Goal: Task Accomplishment & Management: Use online tool/utility

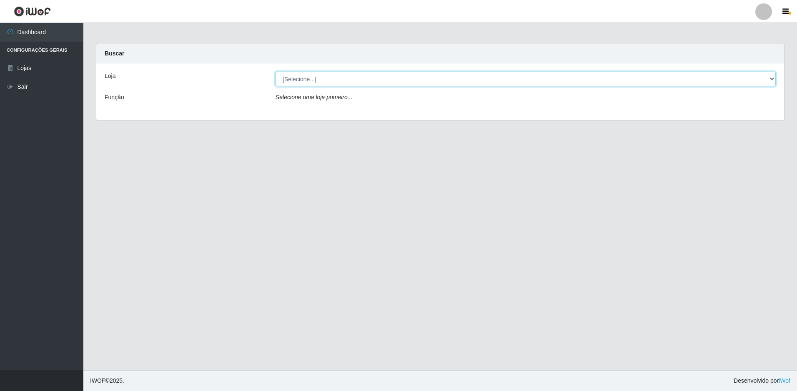
click at [328, 82] on select "[Selecione...] Extrabom - Loja 51 Gaivotas" at bounding box center [525, 79] width 500 height 15
select select "469"
click at [275, 72] on select "[Selecione...] Extrabom - Loja 51 Gaivotas" at bounding box center [525, 79] width 500 height 15
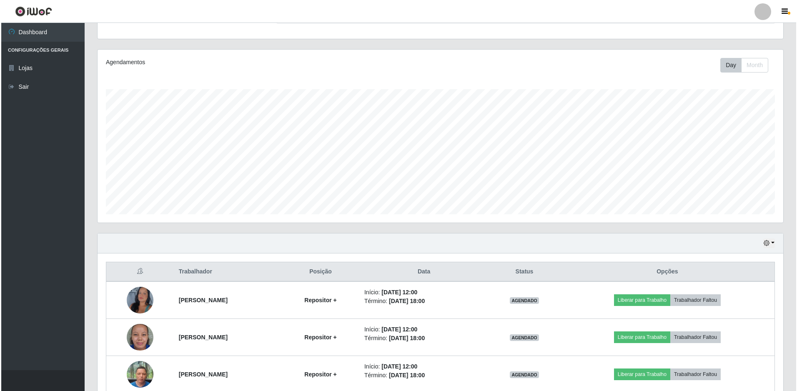
scroll to position [125, 0]
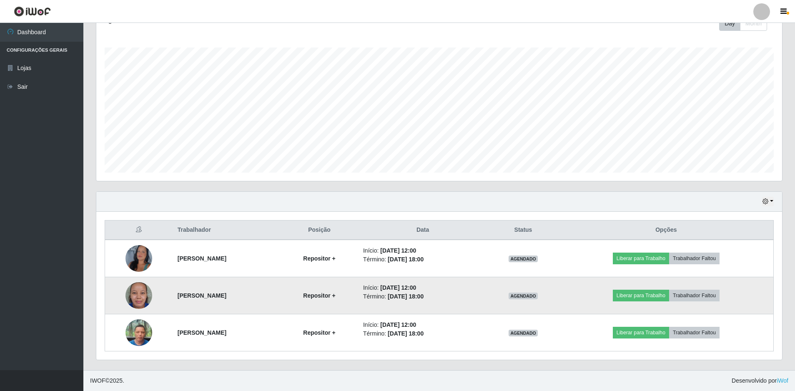
click at [135, 297] on img at bounding box center [138, 295] width 27 height 37
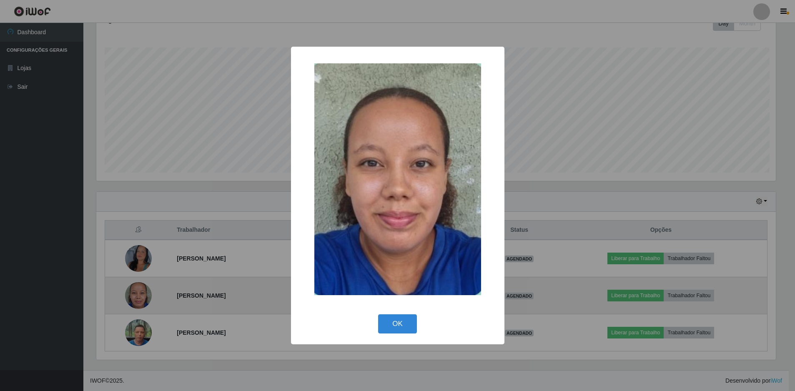
scroll to position [173, 681]
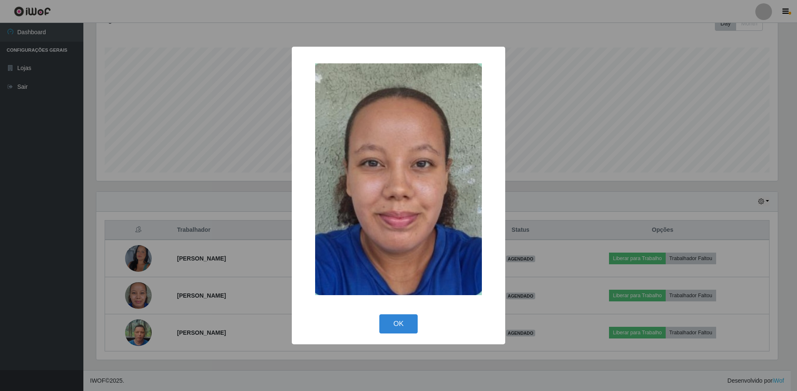
click at [246, 160] on div "× OK Cancel" at bounding box center [398, 195] width 797 height 391
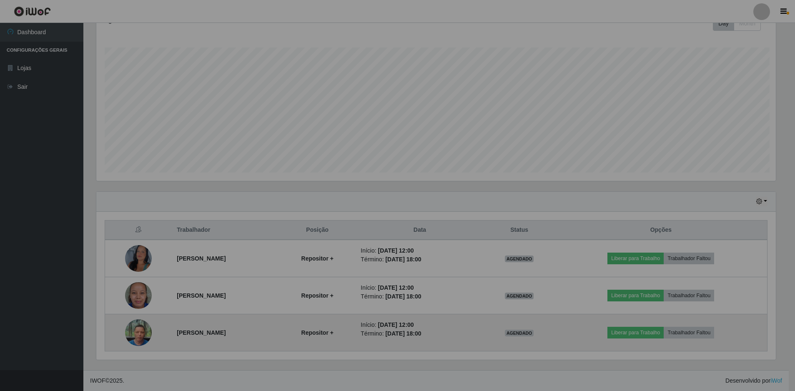
scroll to position [173, 685]
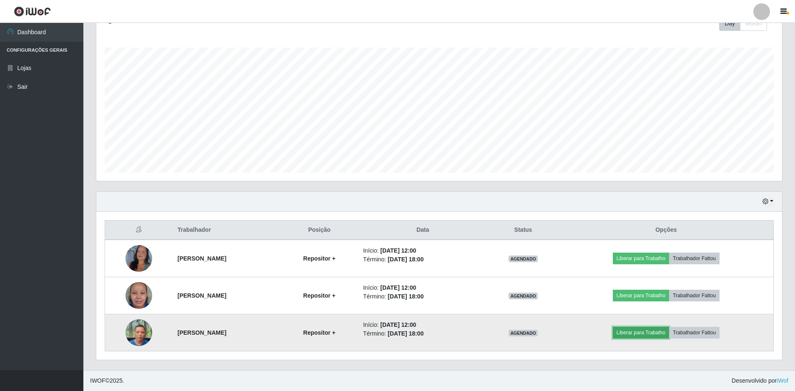
click at [647, 333] on button "Liberar para Trabalho" at bounding box center [640, 333] width 56 height 12
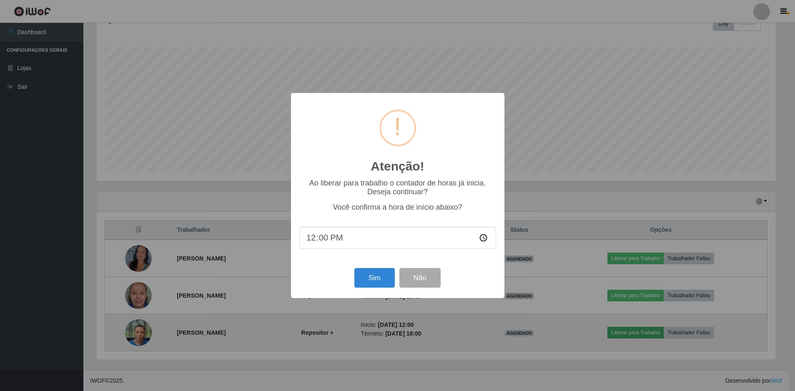
scroll to position [173, 681]
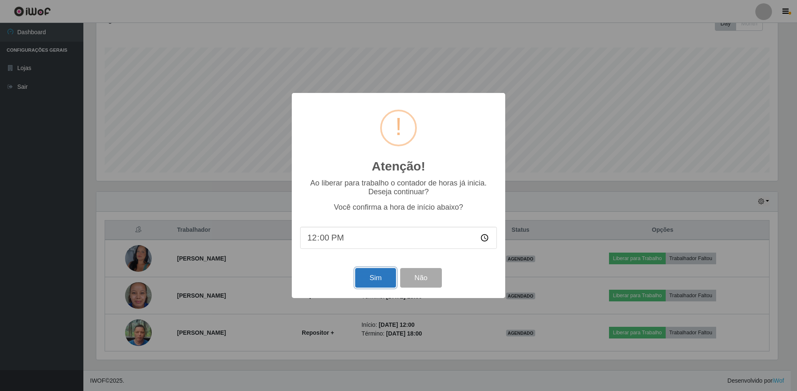
click at [374, 277] on button "Sim" at bounding box center [375, 278] width 40 height 20
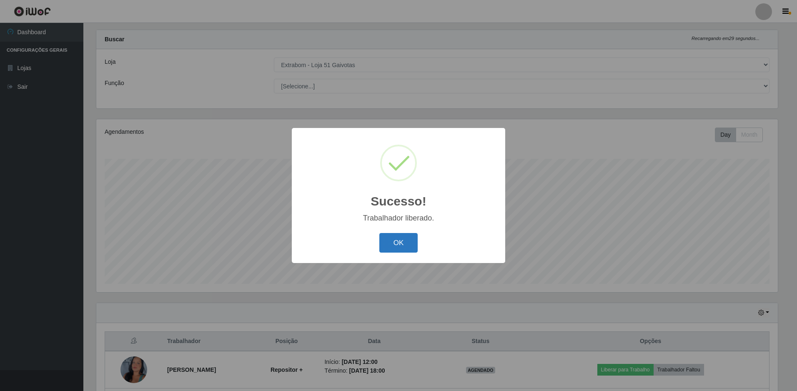
click at [406, 247] on button "OK" at bounding box center [398, 243] width 39 height 20
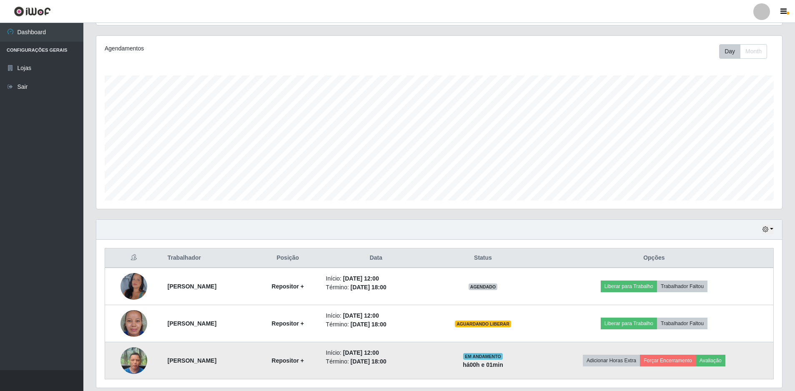
scroll to position [125, 0]
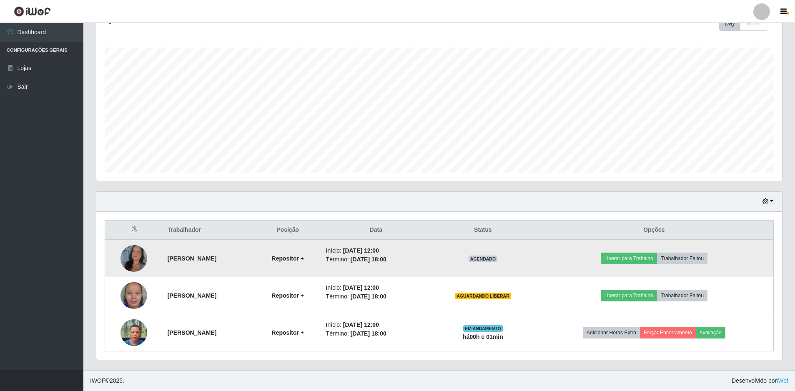
click at [134, 248] on img at bounding box center [133, 259] width 27 height 58
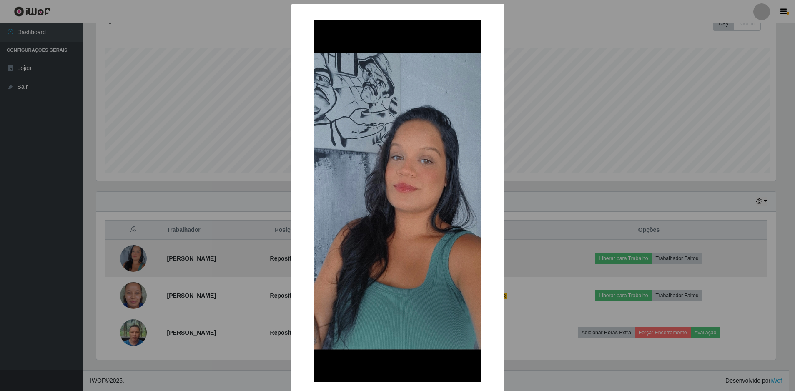
scroll to position [173, 681]
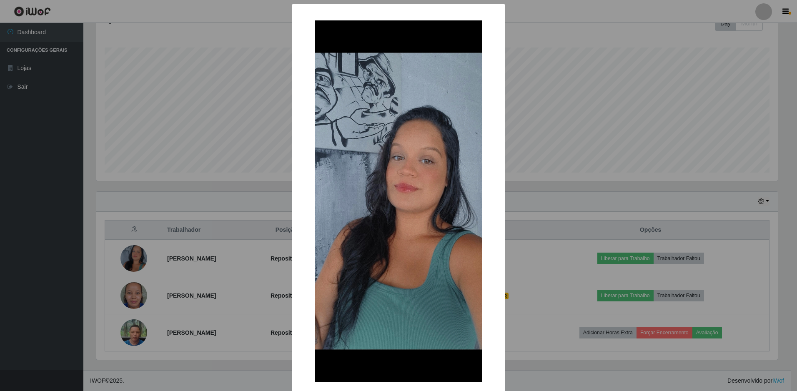
click at [172, 180] on div "× OK Cancel" at bounding box center [398, 195] width 797 height 391
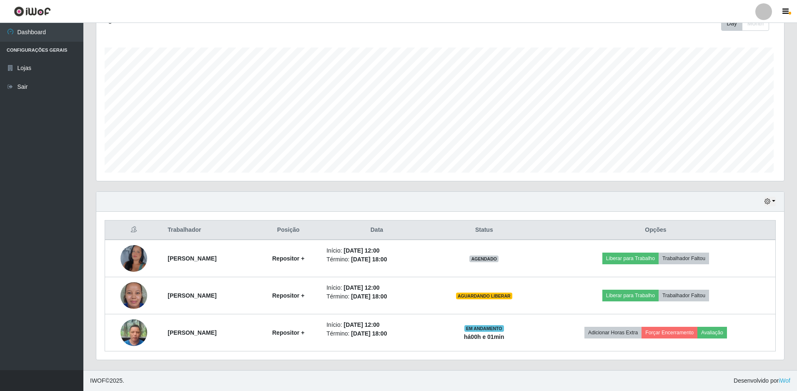
scroll to position [173, 685]
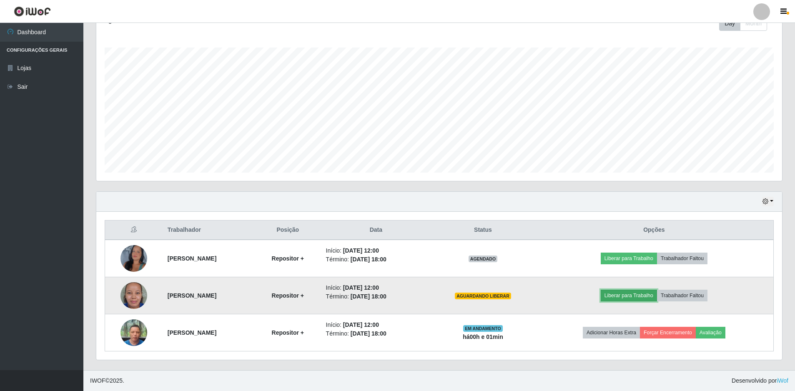
click at [641, 295] on button "Liberar para Trabalho" at bounding box center [628, 296] width 56 height 12
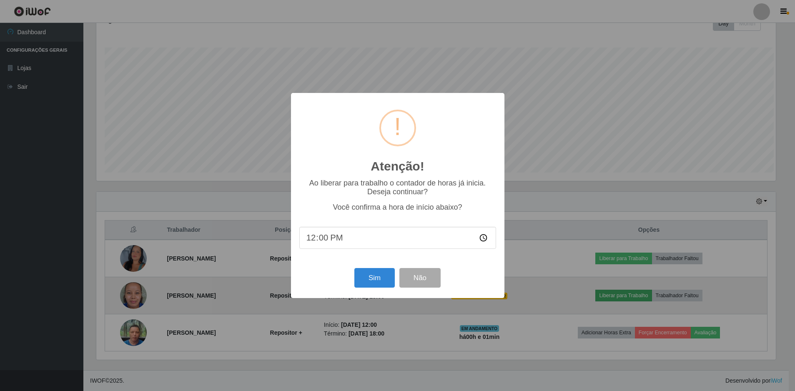
scroll to position [173, 681]
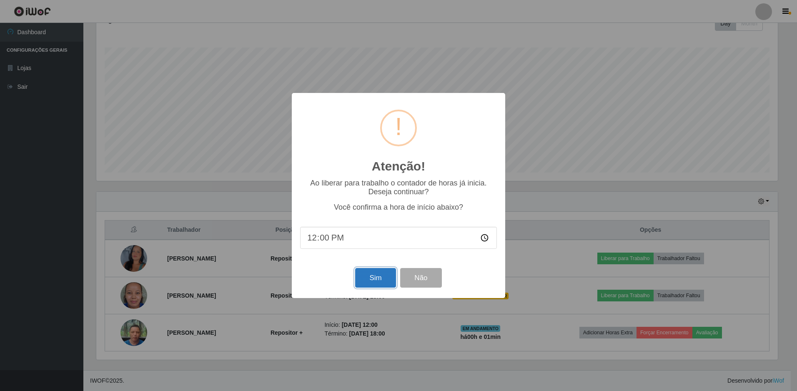
click at [381, 277] on button "Sim" at bounding box center [375, 278] width 40 height 20
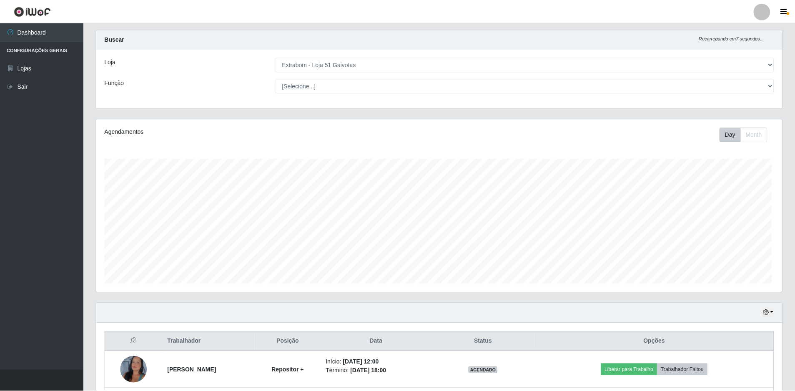
scroll to position [0, 0]
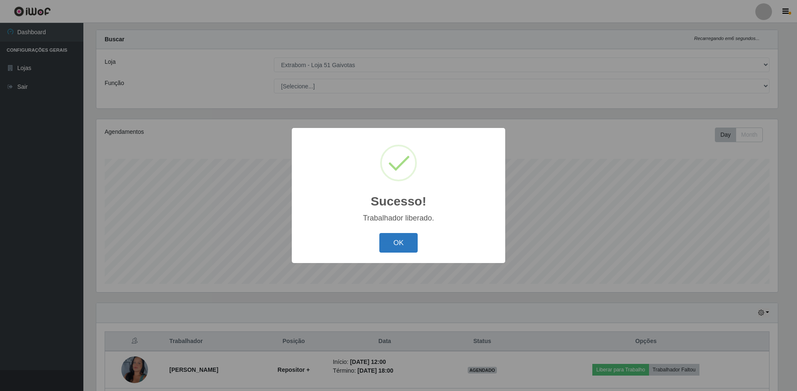
click at [395, 235] on button "OK" at bounding box center [398, 243] width 39 height 20
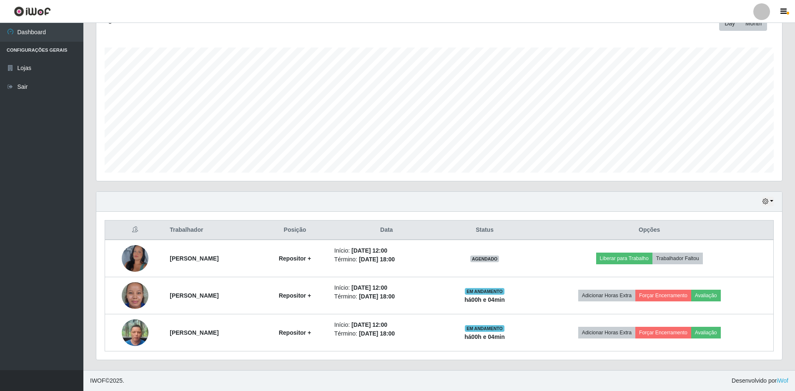
scroll to position [84, 0]
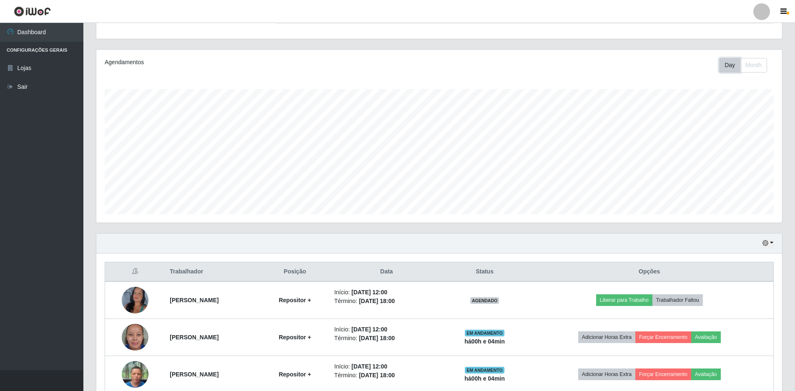
click at [727, 62] on button "Day" at bounding box center [729, 65] width 21 height 15
click at [770, 240] on button "button" at bounding box center [768, 243] width 12 height 10
click at [723, 297] on button "3 dias" at bounding box center [740, 292] width 66 height 17
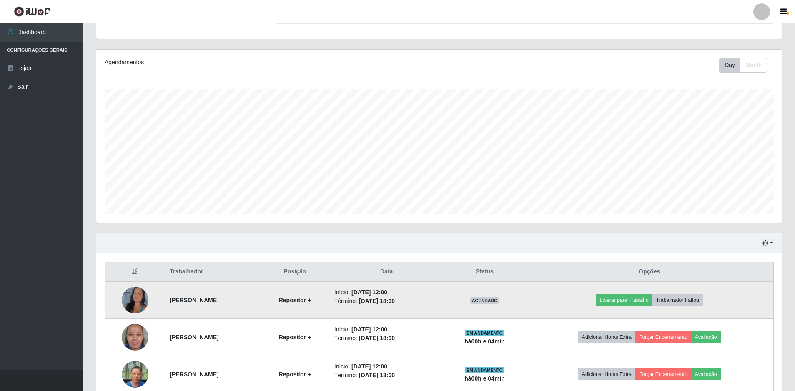
scroll to position [125, 0]
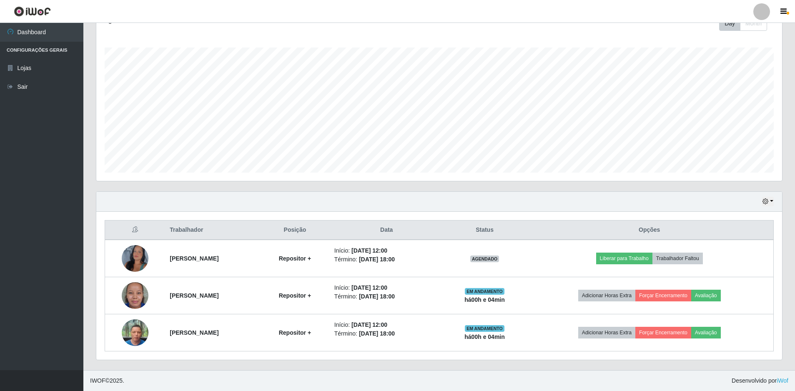
click at [761, 202] on div "Hoje 1 dia 3 dias 1 Semana Não encerrados" at bounding box center [438, 202] width 685 height 20
click at [769, 201] on button "button" at bounding box center [768, 202] width 12 height 10
click at [747, 273] on button "1 Semana" at bounding box center [740, 268] width 66 height 17
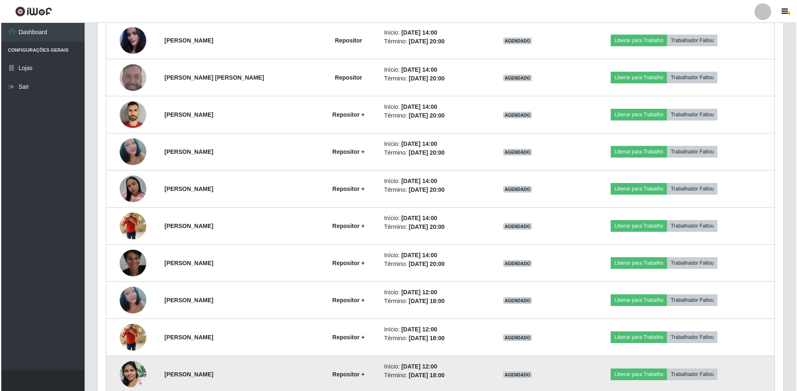
scroll to position [756, 0]
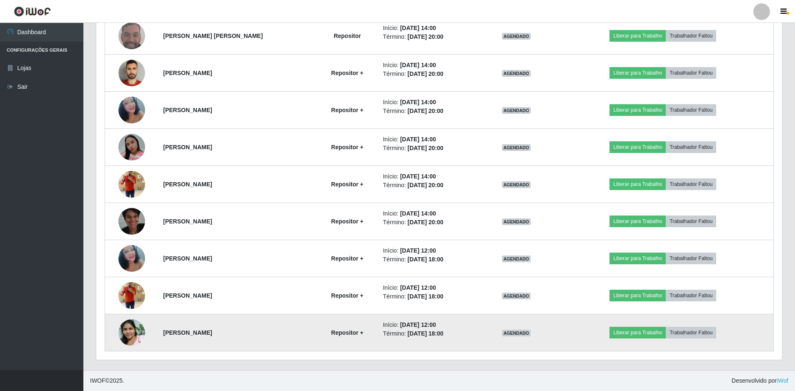
click at [130, 332] on img at bounding box center [131, 332] width 27 height 35
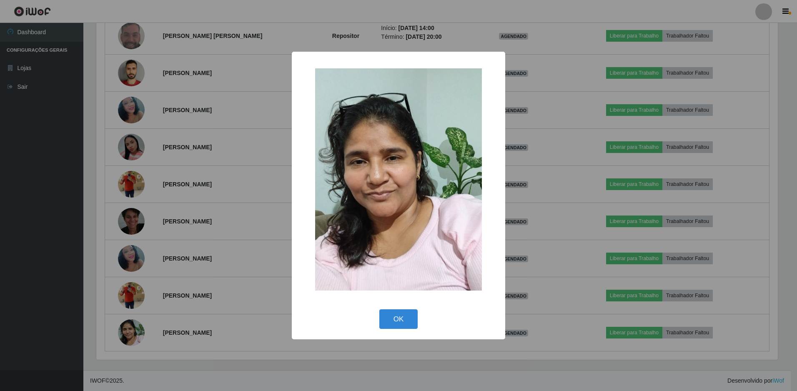
click at [159, 282] on div "× OK Cancel" at bounding box center [398, 195] width 797 height 391
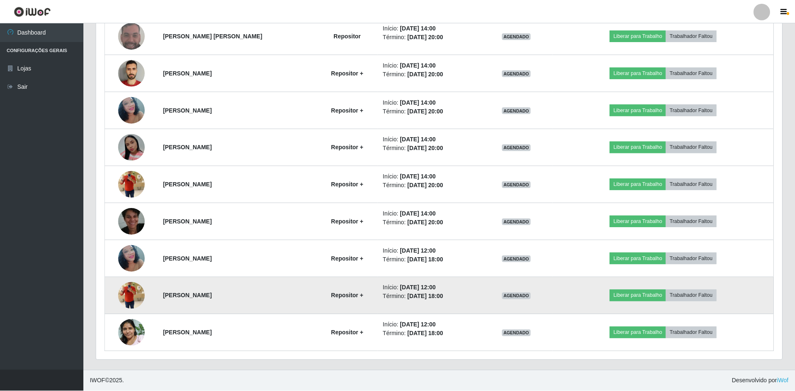
scroll to position [173, 685]
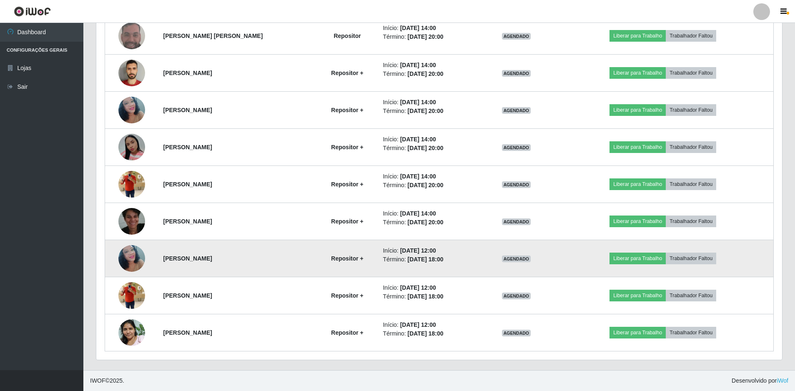
click at [134, 263] on img at bounding box center [131, 257] width 27 height 35
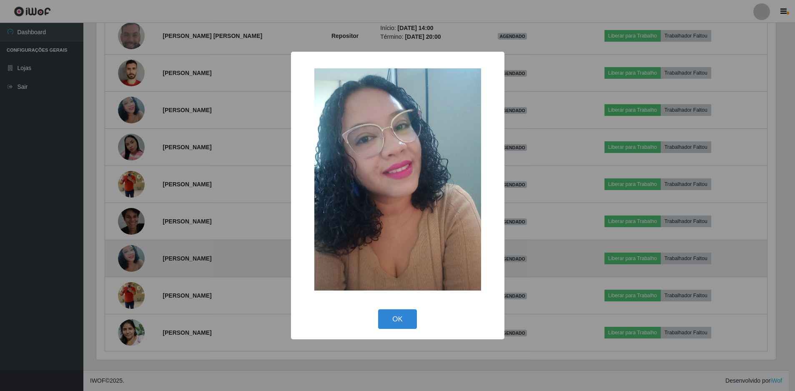
scroll to position [173, 681]
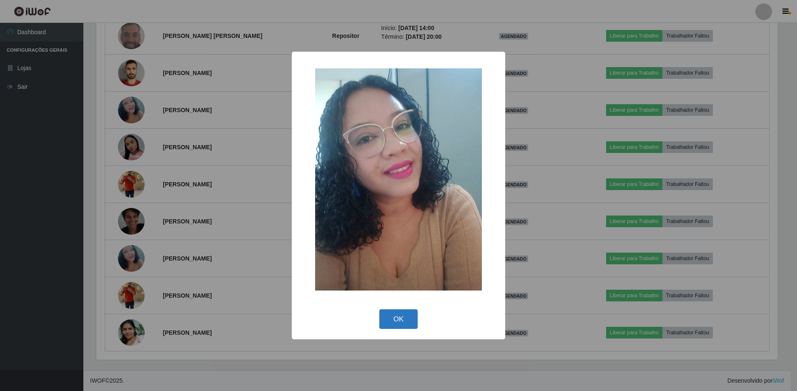
click at [395, 318] on button "OK" at bounding box center [398, 319] width 39 height 20
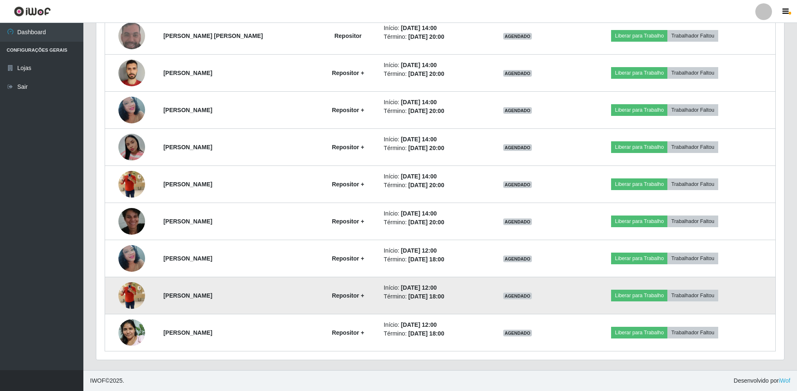
scroll to position [173, 685]
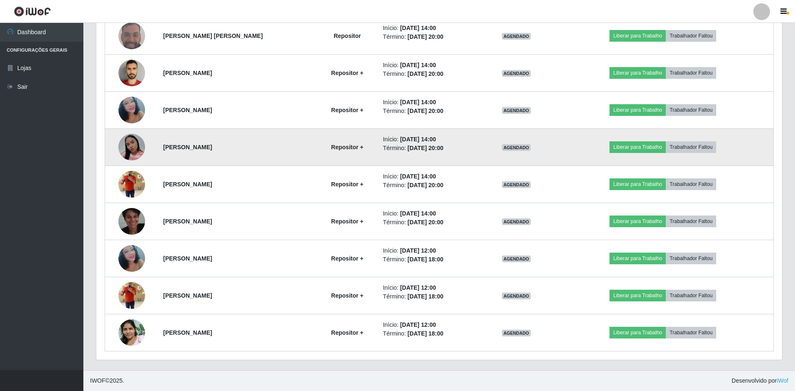
click at [128, 158] on img at bounding box center [131, 147] width 27 height 27
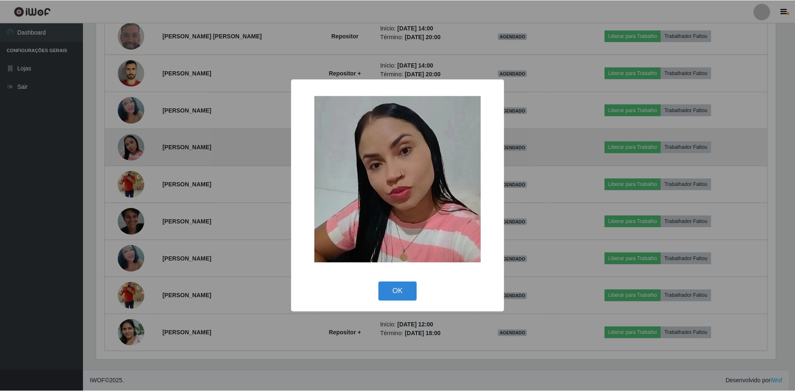
scroll to position [173, 681]
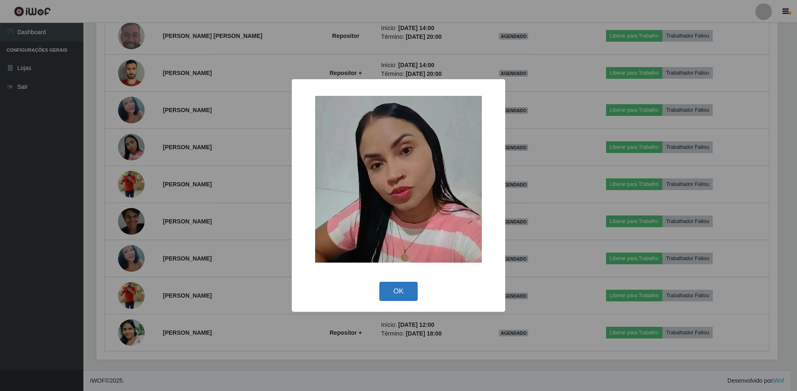
click at [389, 293] on button "OK" at bounding box center [398, 292] width 39 height 20
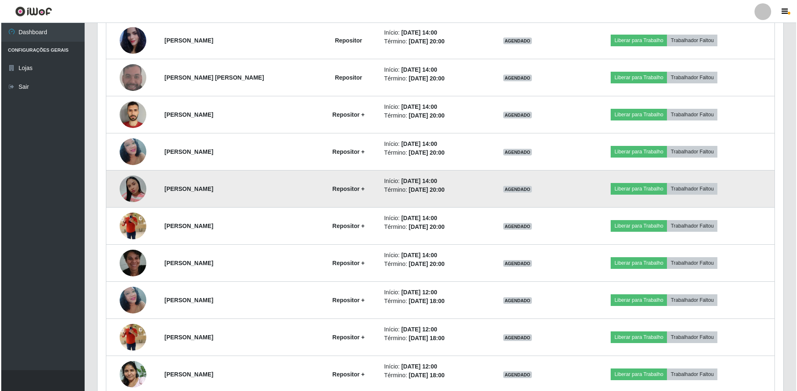
scroll to position [672, 0]
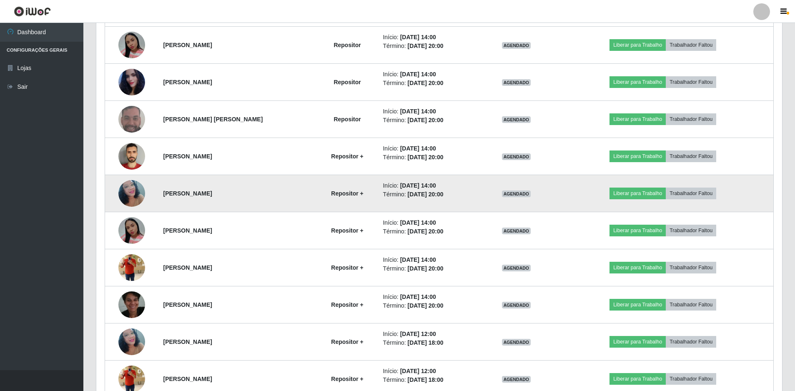
click at [135, 197] on img at bounding box center [131, 192] width 27 height 35
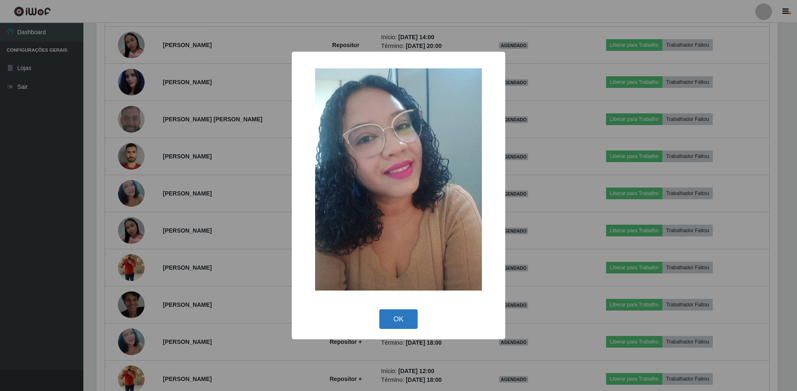
click at [382, 322] on button "OK" at bounding box center [398, 319] width 39 height 20
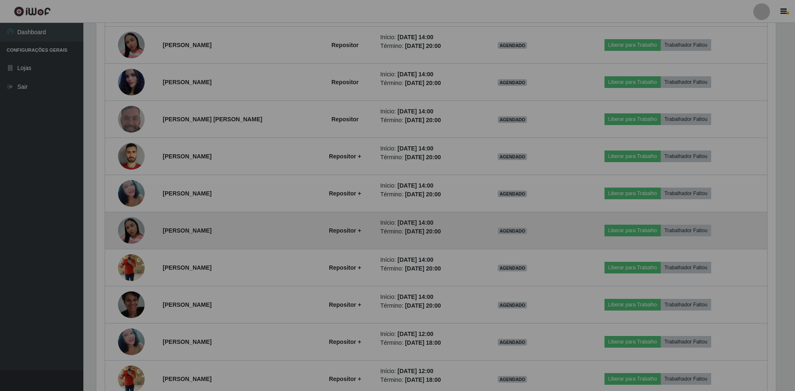
scroll to position [173, 685]
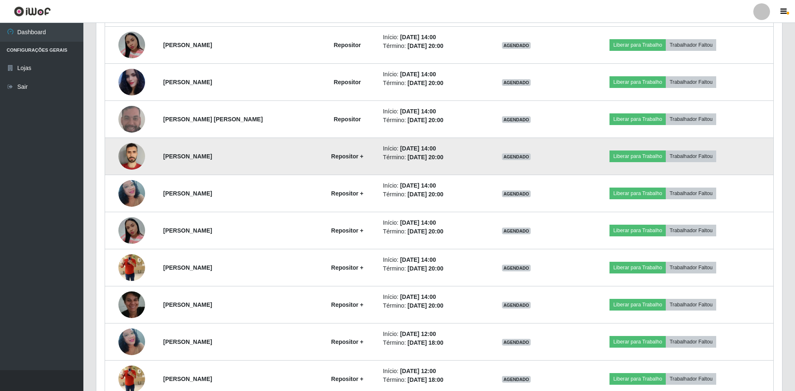
click at [131, 154] on img at bounding box center [131, 156] width 27 height 27
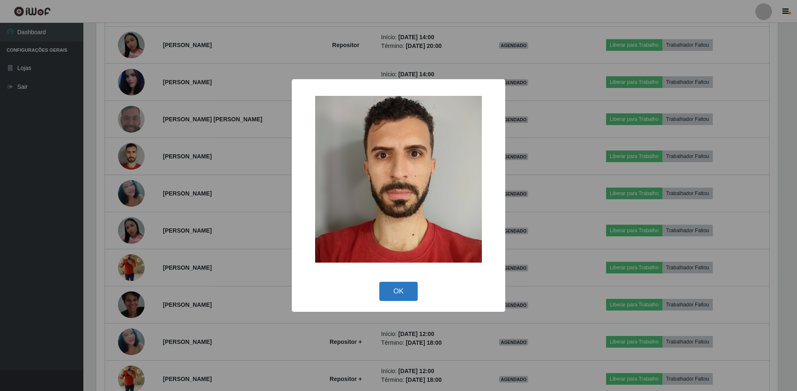
click at [388, 296] on button "OK" at bounding box center [398, 292] width 39 height 20
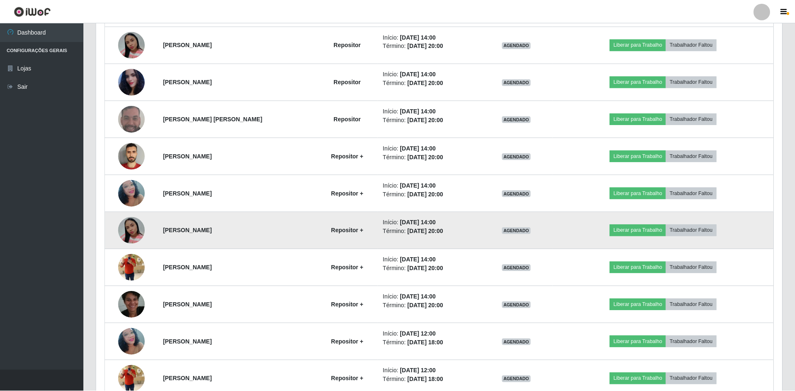
scroll to position [173, 685]
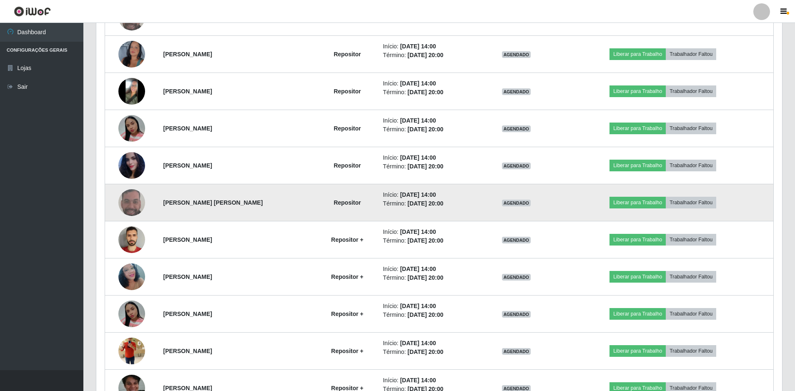
click at [137, 203] on img at bounding box center [131, 202] width 27 height 26
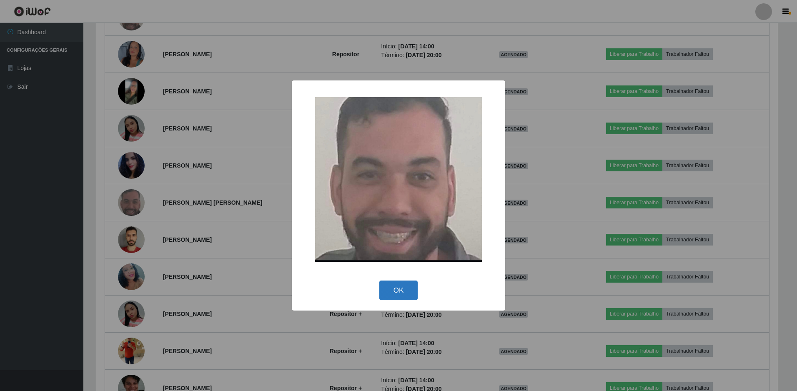
click at [391, 287] on button "OK" at bounding box center [398, 290] width 39 height 20
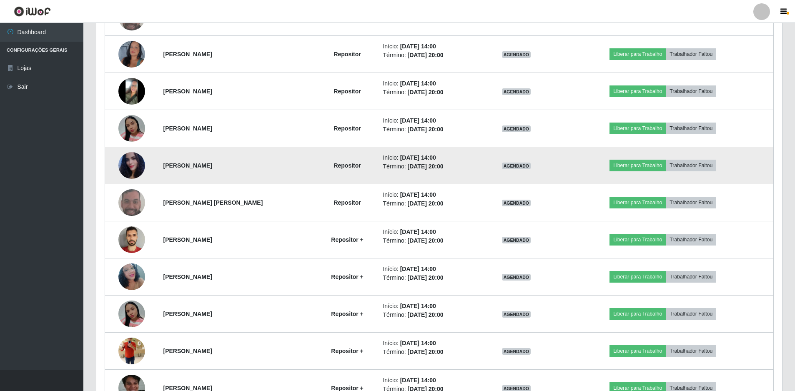
click at [127, 168] on img at bounding box center [131, 165] width 27 height 47
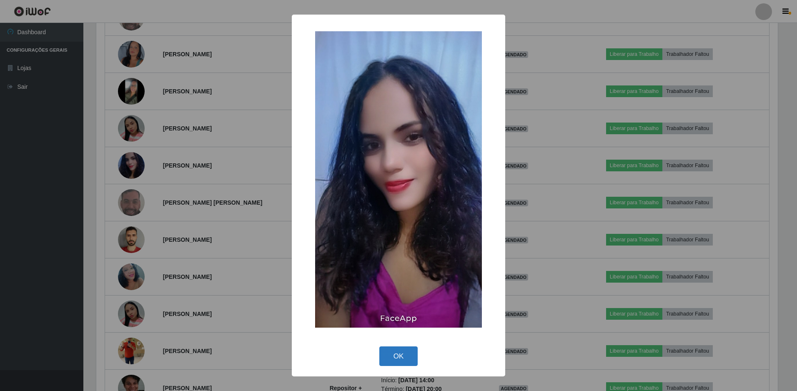
click at [395, 365] on button "OK" at bounding box center [398, 356] width 39 height 20
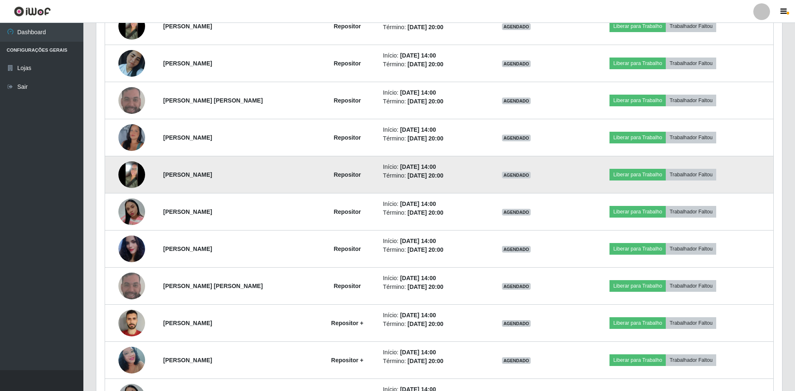
click at [139, 170] on img at bounding box center [131, 174] width 27 height 27
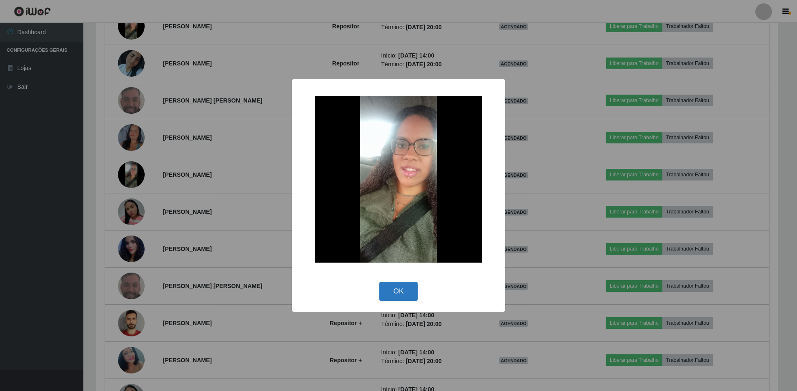
click at [396, 299] on button "OK" at bounding box center [398, 292] width 39 height 20
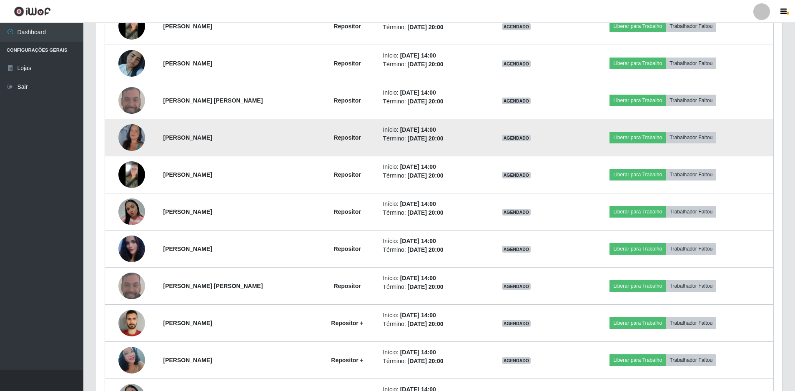
click at [130, 142] on img at bounding box center [131, 138] width 27 height 58
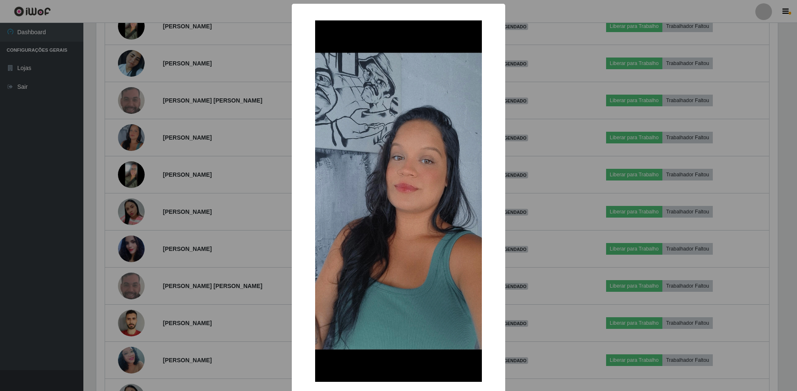
click at [529, 129] on div "× OK Cancel" at bounding box center [398, 195] width 797 height 391
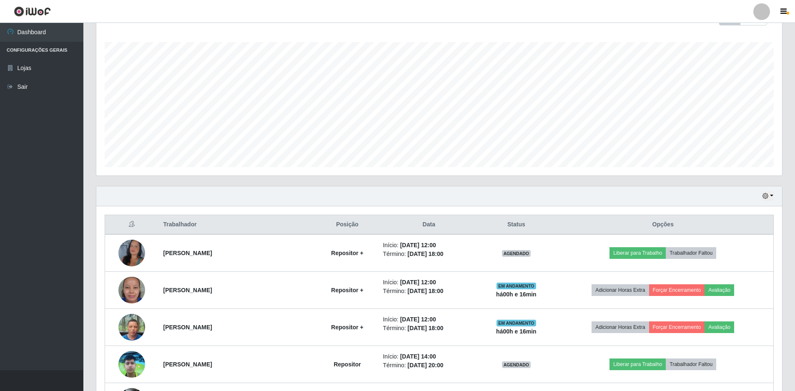
scroll to position [89, 0]
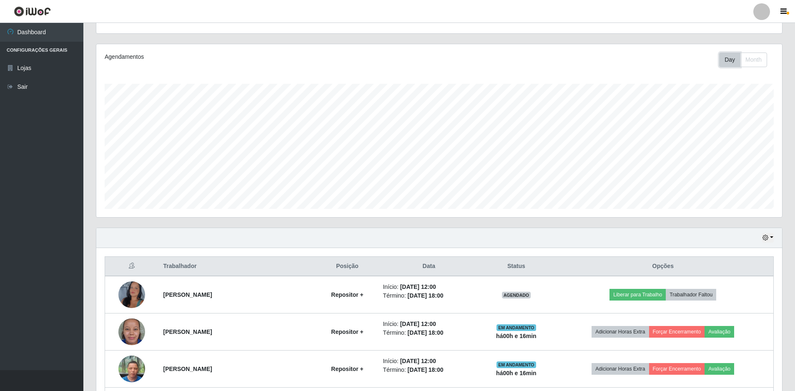
click at [733, 59] on button "Day" at bounding box center [729, 59] width 21 height 15
click at [773, 245] on div "Hoje 1 dia 3 dias 1 Semana Não encerrados" at bounding box center [438, 238] width 685 height 20
click at [772, 237] on button "button" at bounding box center [768, 238] width 12 height 10
click at [740, 249] on button "Hoje" at bounding box center [740, 252] width 66 height 17
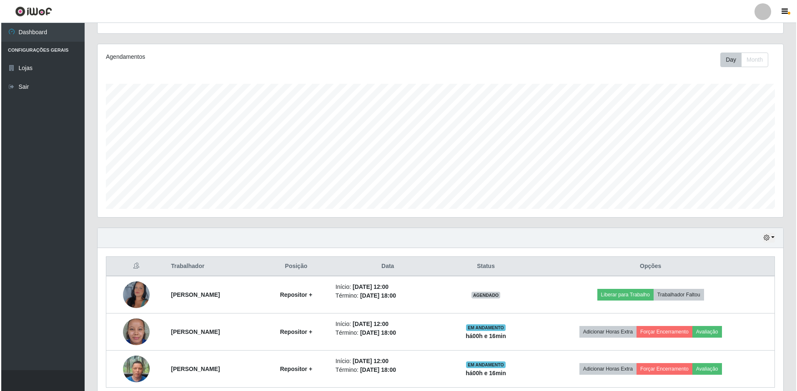
scroll to position [125, 0]
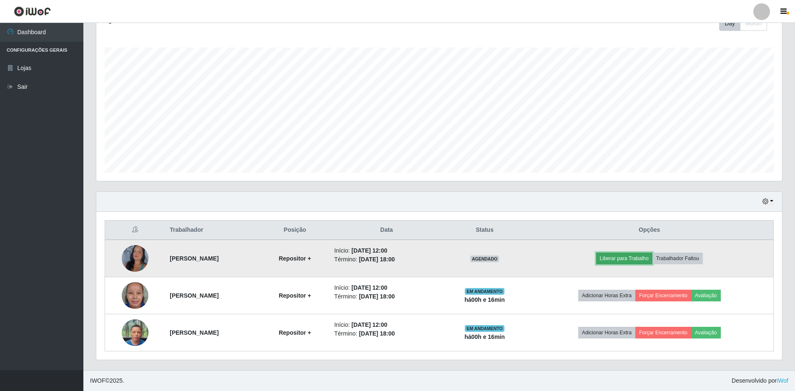
click at [630, 258] on button "Liberar para Trabalho" at bounding box center [624, 258] width 56 height 12
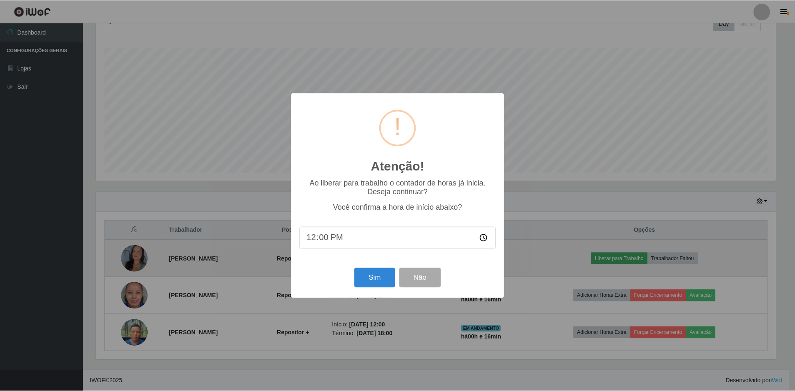
scroll to position [173, 681]
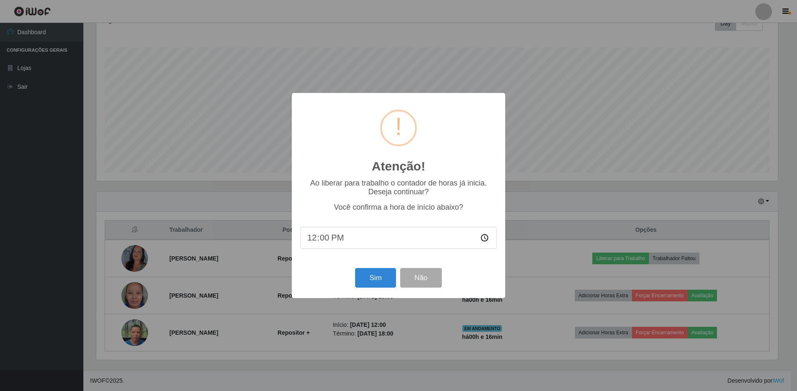
click at [335, 237] on input "12:00" at bounding box center [398, 238] width 197 height 22
click at [327, 239] on input "12:00" at bounding box center [398, 238] width 197 height 22
type input "12:17"
click at [368, 281] on button "Sim" at bounding box center [375, 278] width 40 height 20
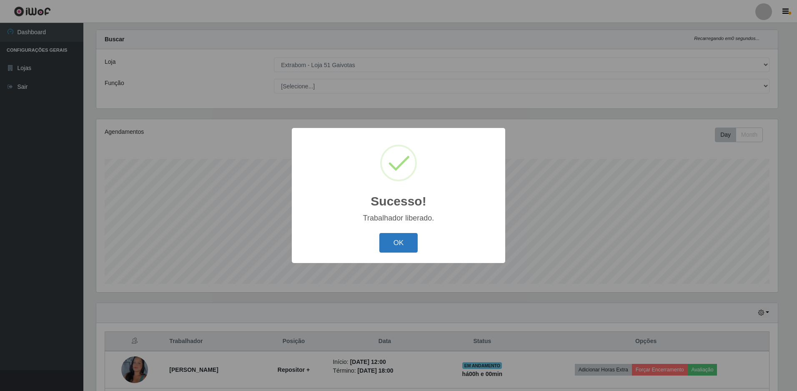
click at [405, 235] on button "OK" at bounding box center [398, 243] width 39 height 20
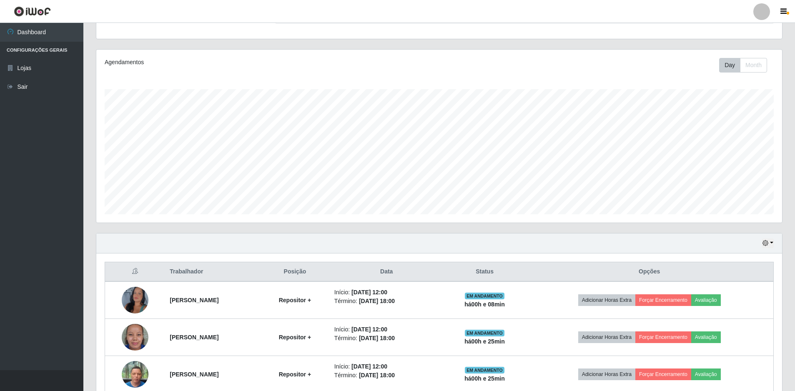
scroll to position [42, 0]
